Goal: Check status: Check status

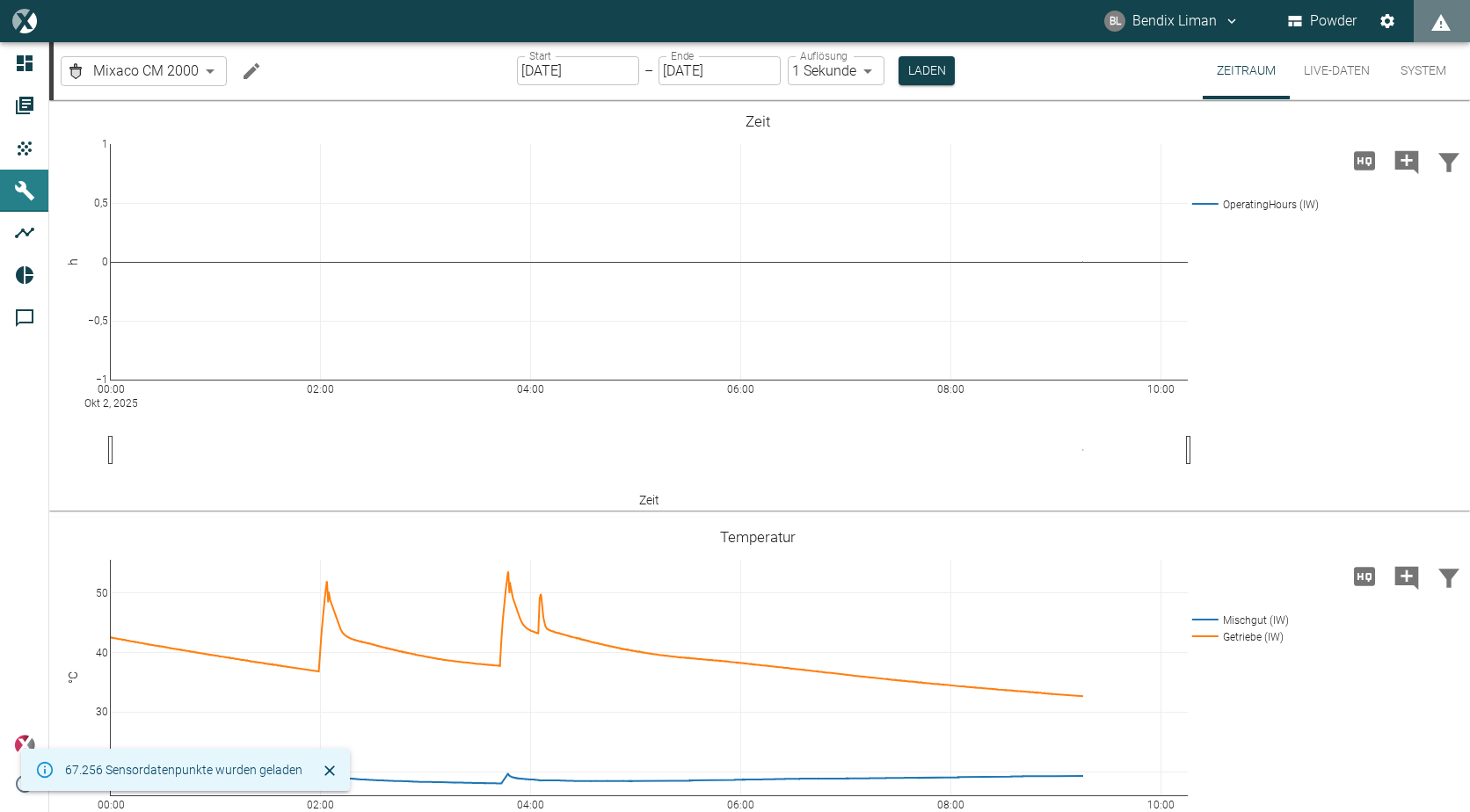
click at [1339, 66] on button "Live-Daten" at bounding box center [1336, 71] width 94 height 57
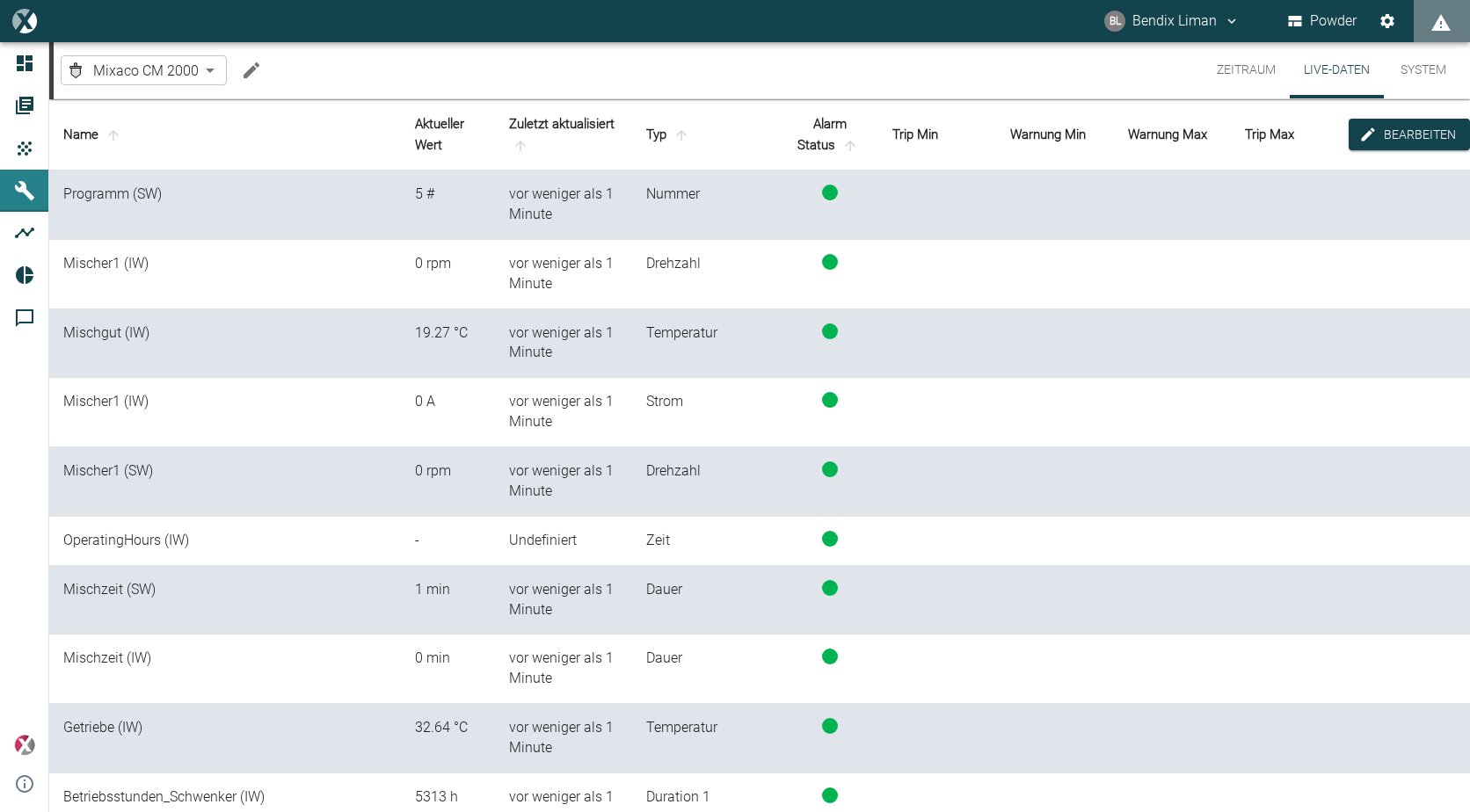
click at [1244, 63] on button "Zeitraum" at bounding box center [1245, 70] width 87 height 56
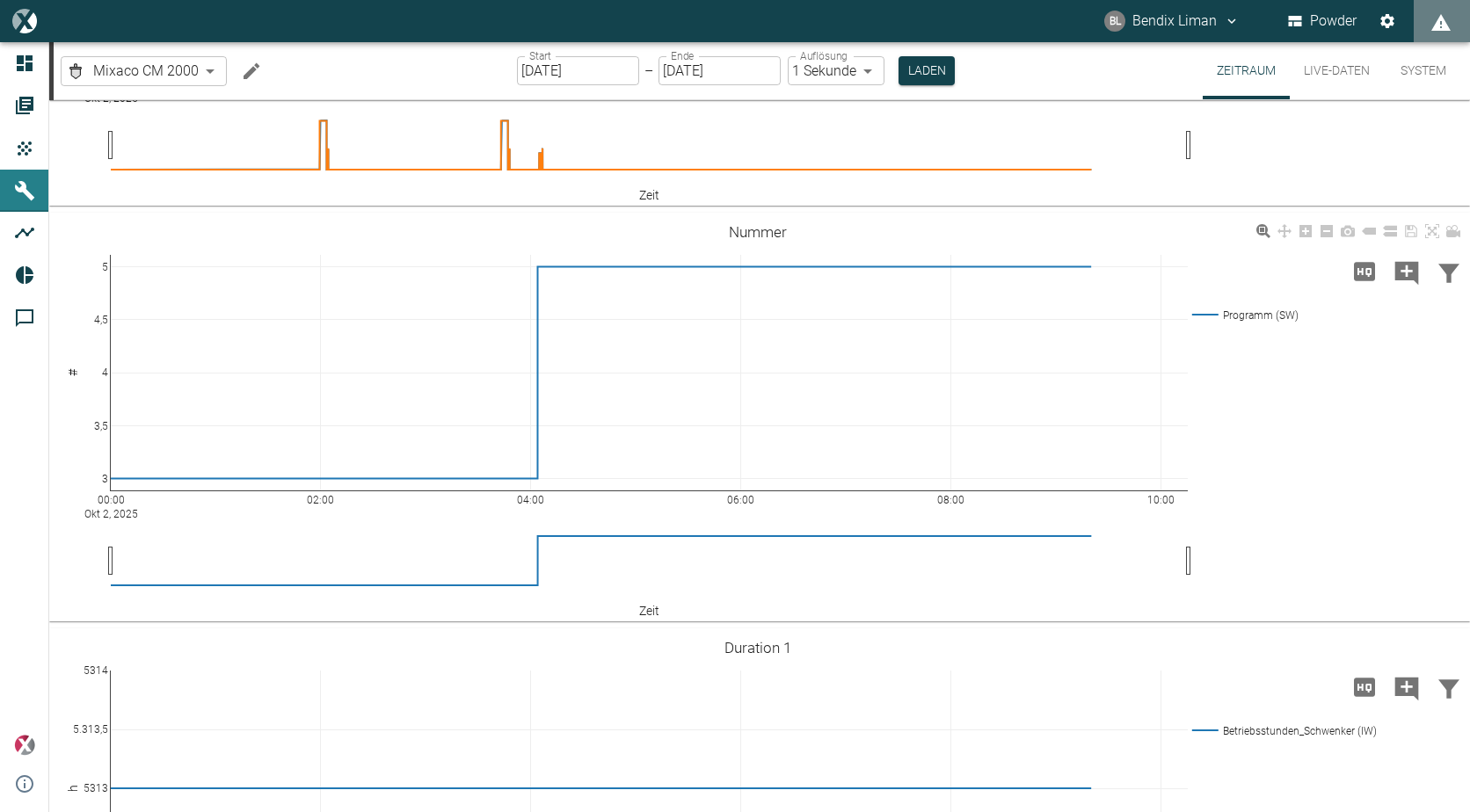
scroll to position [1230, 0]
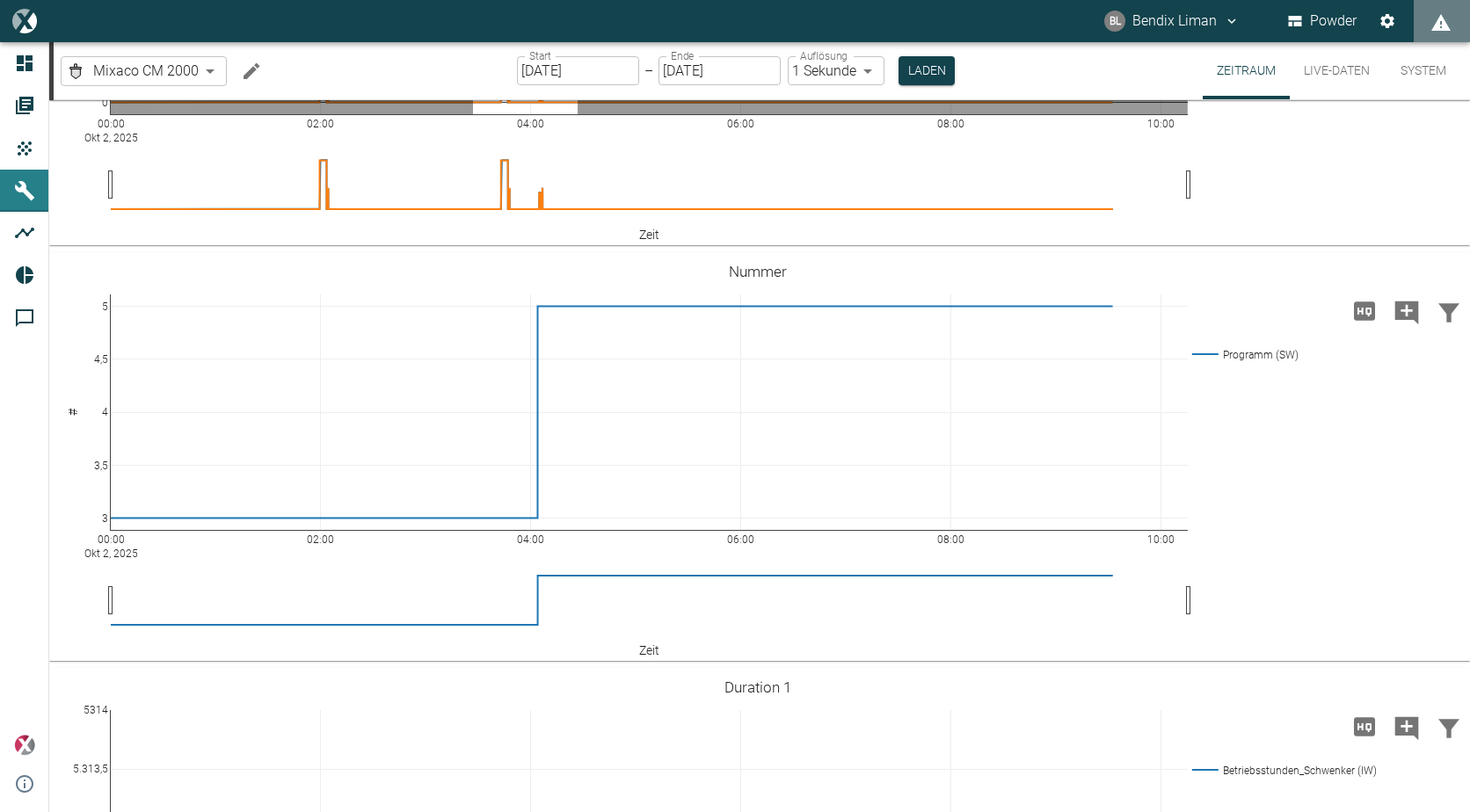
drag, startPoint x: 473, startPoint y: 296, endPoint x: 577, endPoint y: 292, distance: 104.1
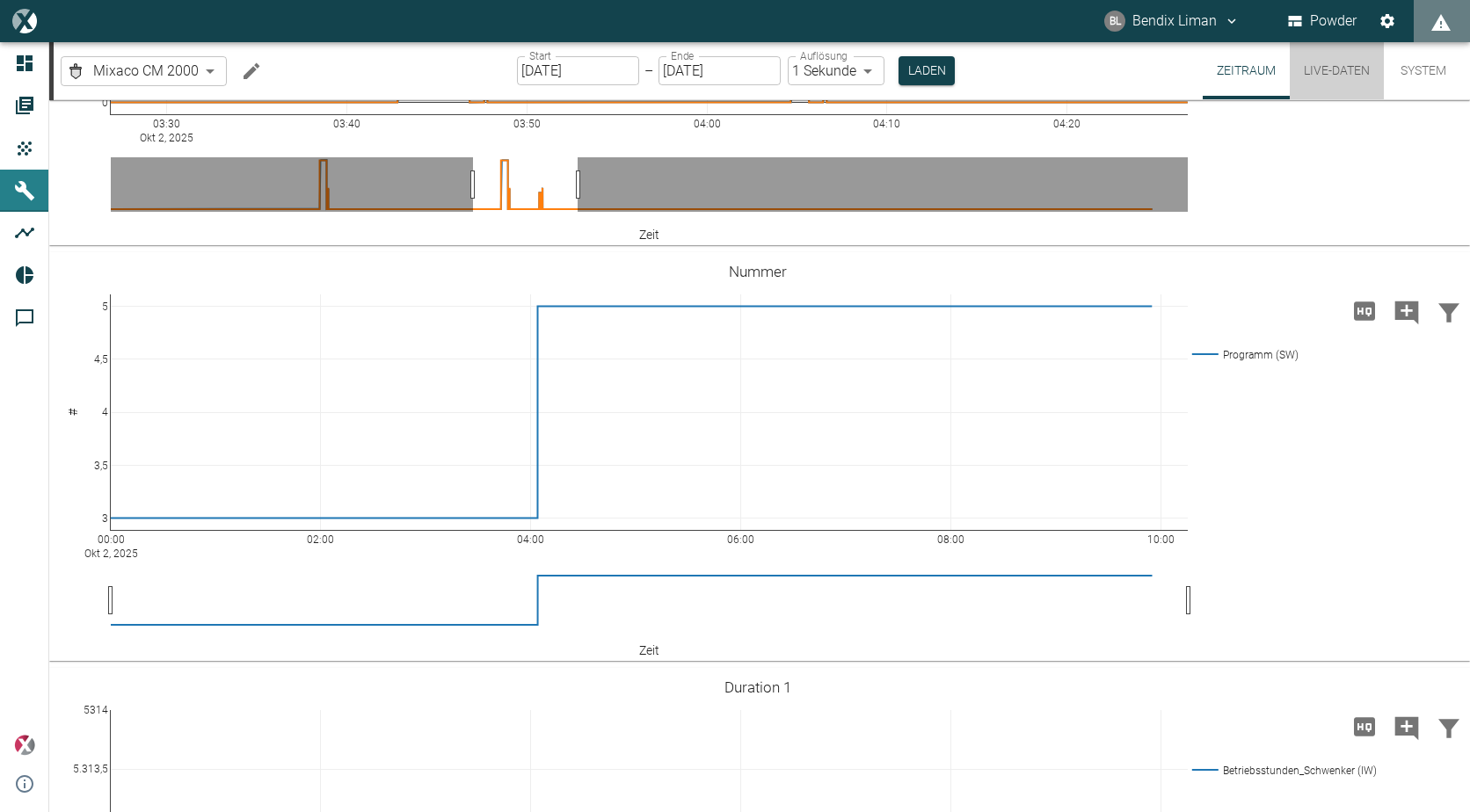
click at [1350, 72] on button "Live-Daten" at bounding box center [1336, 71] width 94 height 57
